Goal: Check status: Check status

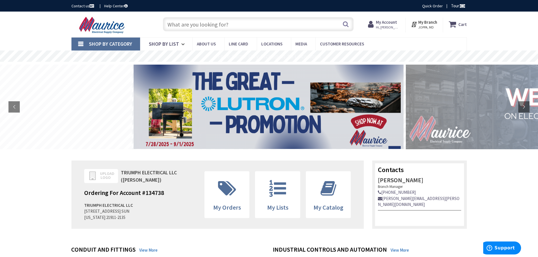
click at [384, 23] on strong "My Account" at bounding box center [386, 21] width 21 height 5
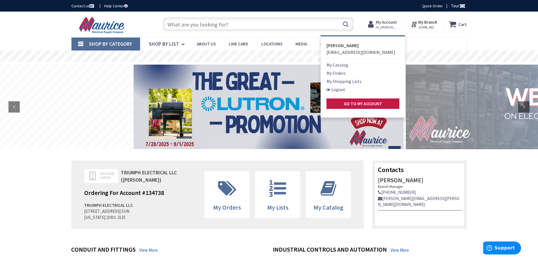
click at [336, 75] on link "My Orders" at bounding box center [335, 73] width 19 height 7
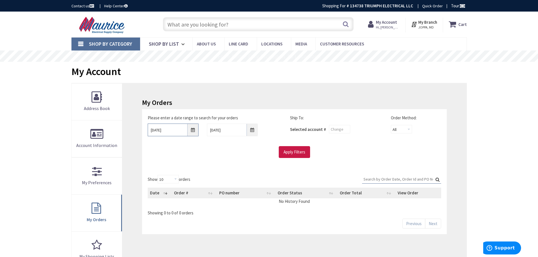
click at [192, 130] on input "9/2/2025" at bounding box center [173, 130] width 51 height 13
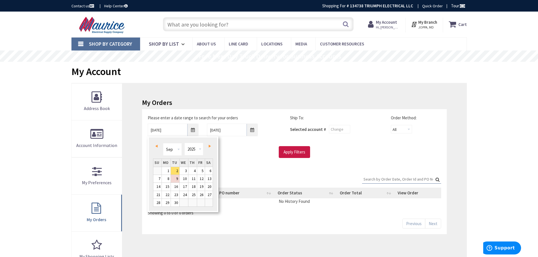
click at [157, 145] on span "Prev" at bounding box center [156, 146] width 2 height 3
type input "08/01/2025"
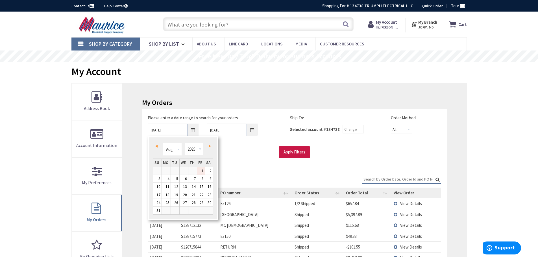
click at [201, 171] on link "1" at bounding box center [201, 171] width 8 height 8
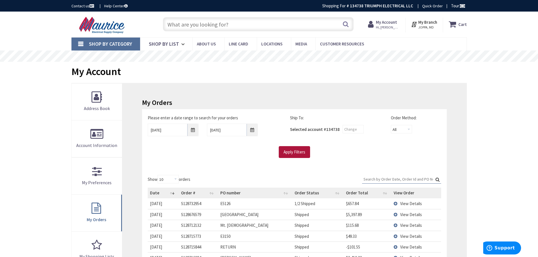
click at [296, 150] on input "Apply Filters" at bounding box center [294, 152] width 31 height 12
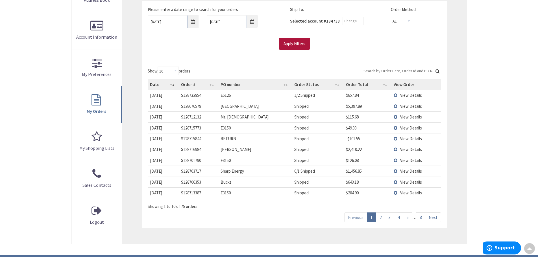
scroll to position [113, 0]
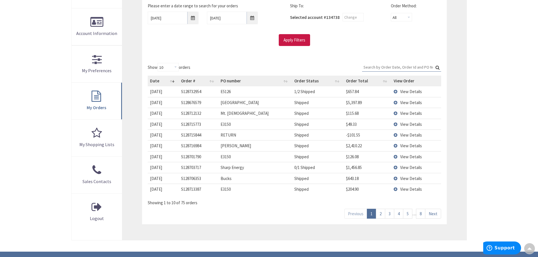
click at [380, 213] on link "2" at bounding box center [380, 214] width 9 height 10
click at [395, 189] on td "View Details" at bounding box center [416, 189] width 50 height 11
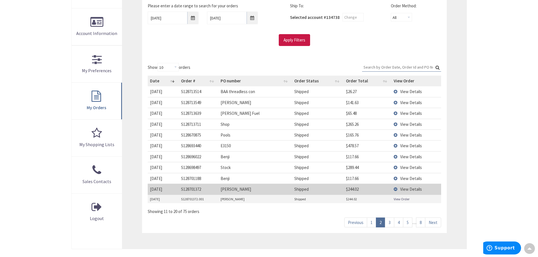
click at [399, 200] on link "View Order" at bounding box center [401, 199] width 16 height 5
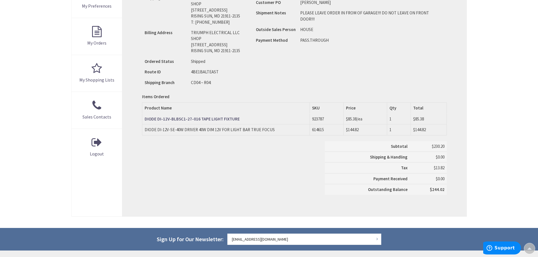
scroll to position [198, 0]
